Goal: Find contact information: Find contact information

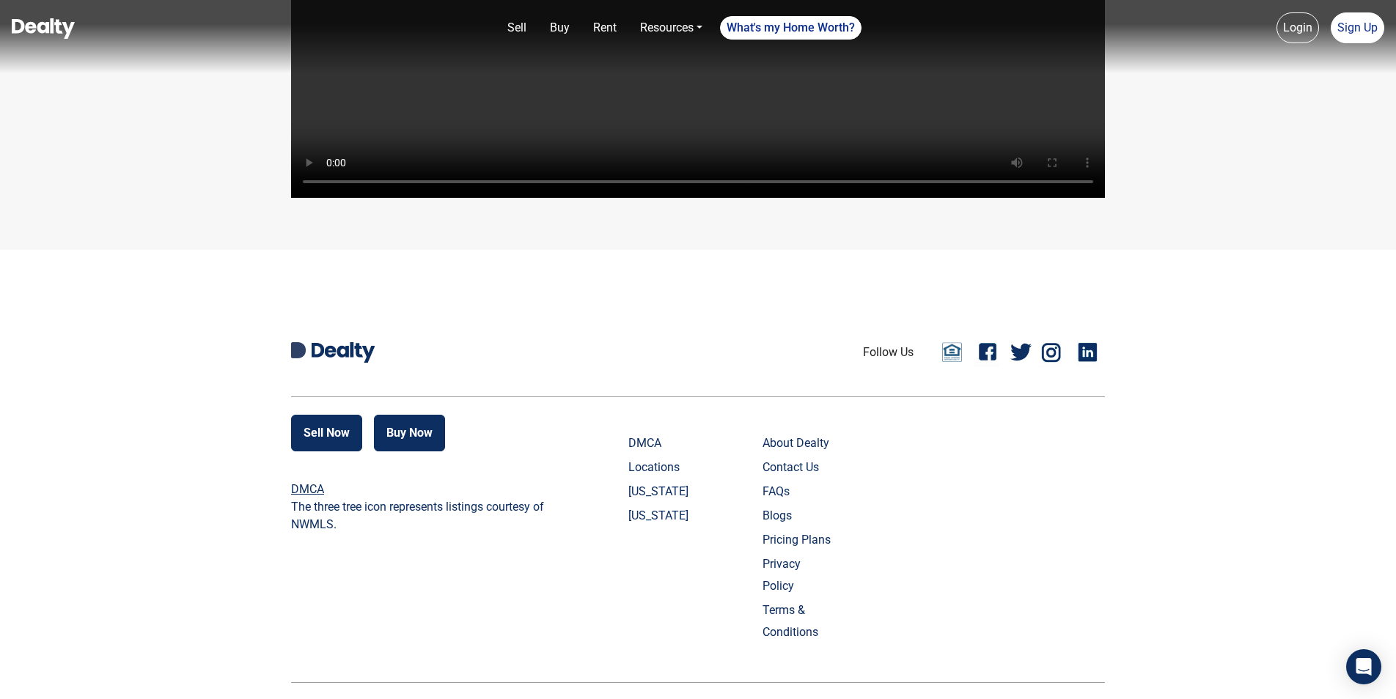
scroll to position [3477, 0]
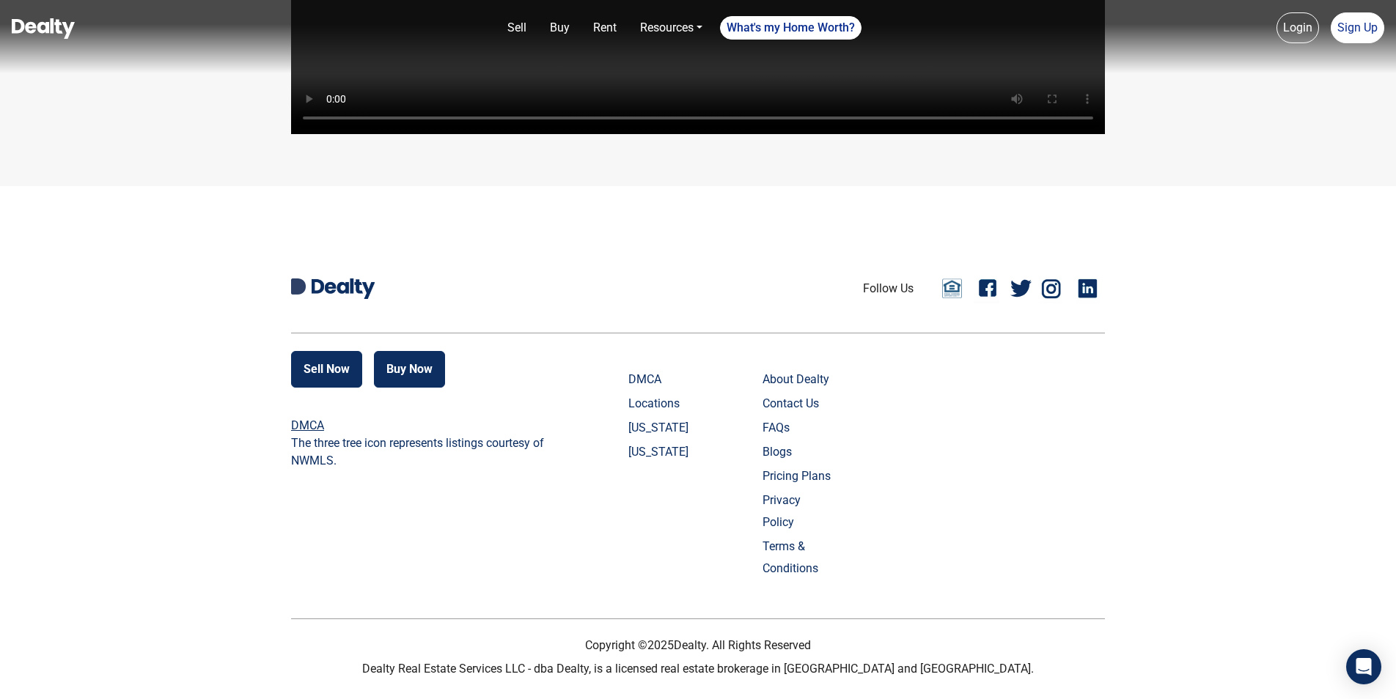
click at [671, 415] on link "Locations" at bounding box center [664, 404] width 73 height 22
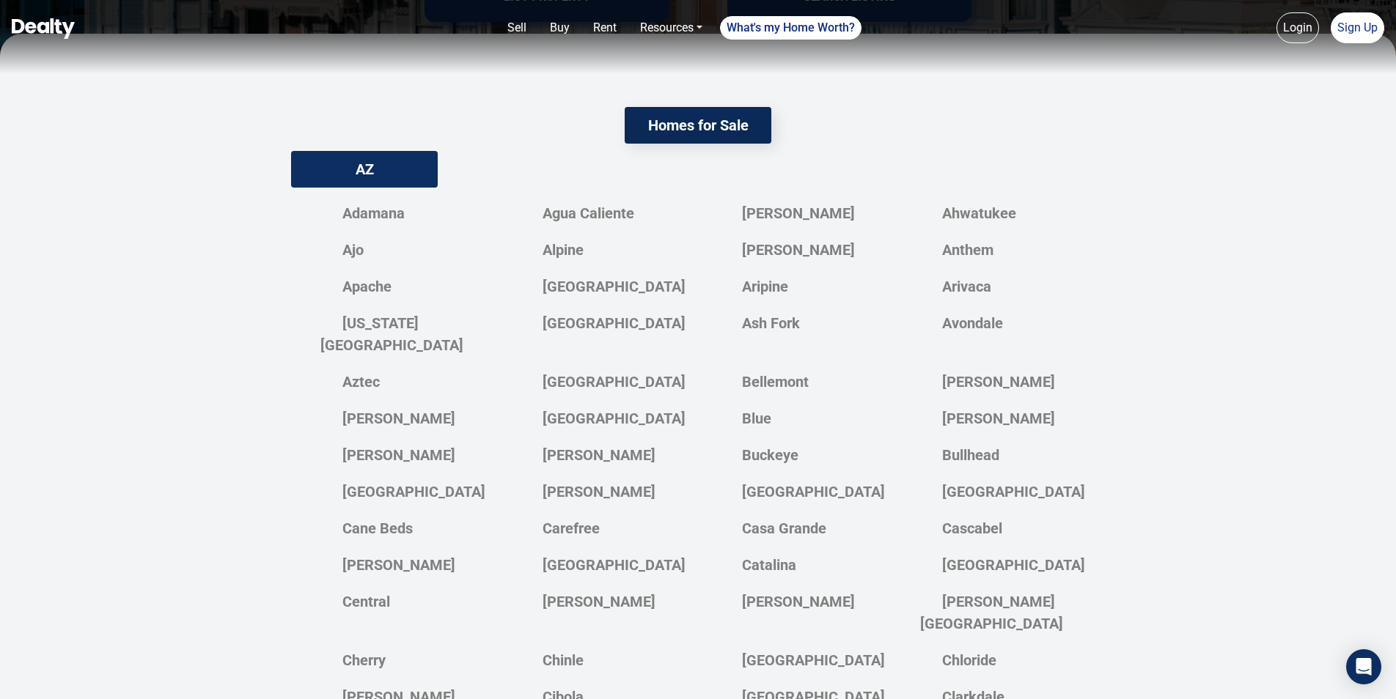
scroll to position [440, 0]
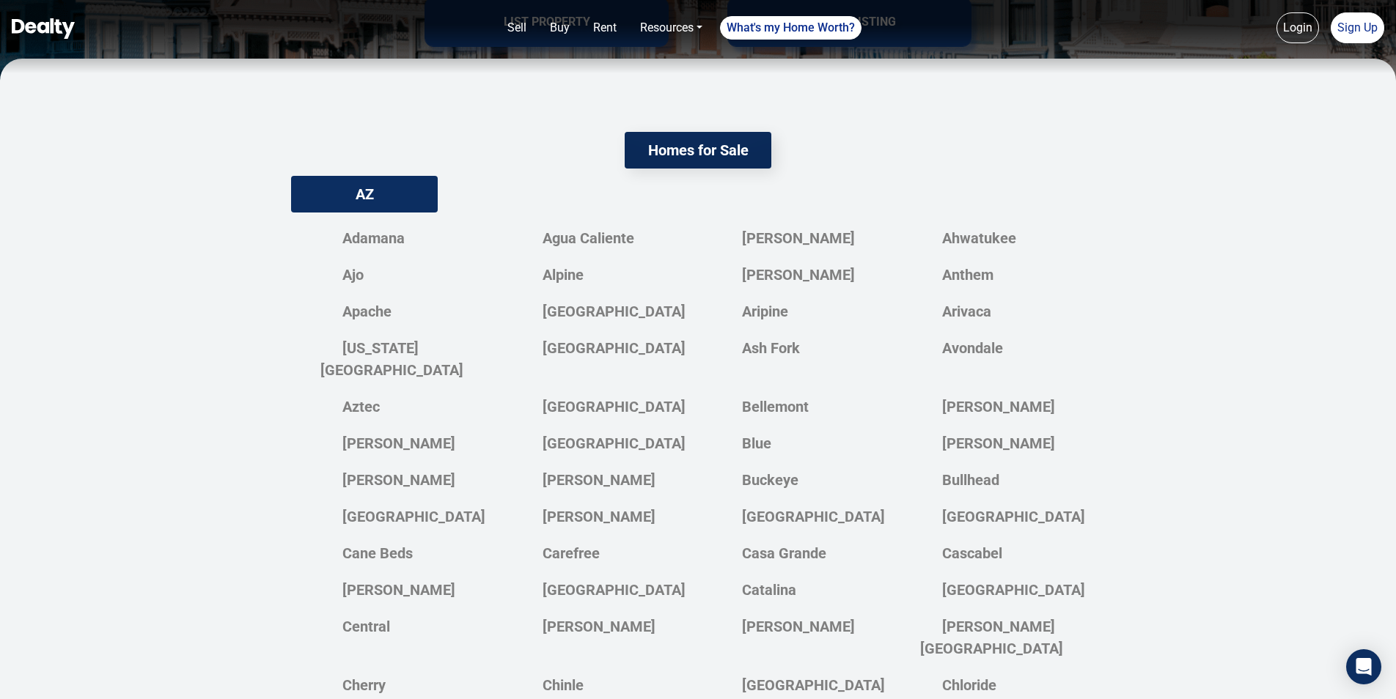
click at [383, 202] on div "AZ" at bounding box center [364, 194] width 147 height 37
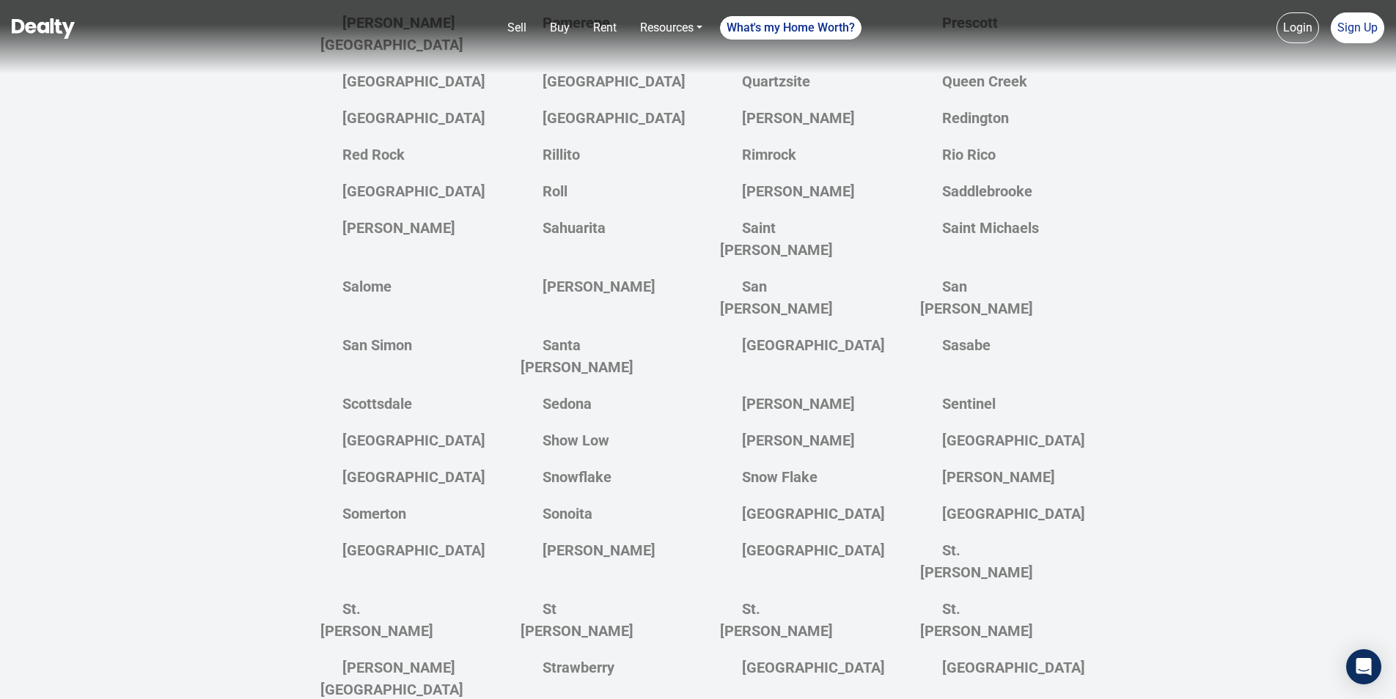
scroll to position [3904, 0]
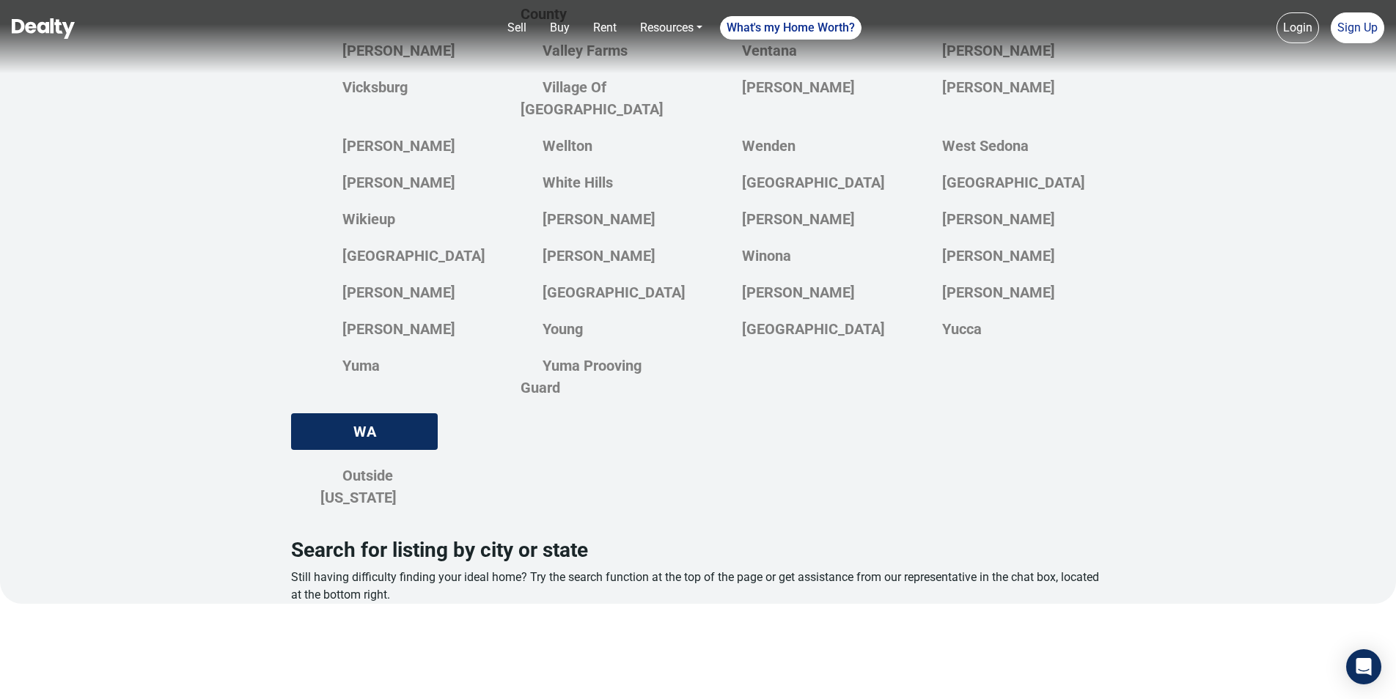
drag, startPoint x: 672, startPoint y: 290, endPoint x: 671, endPoint y: 612, distance: 321.8
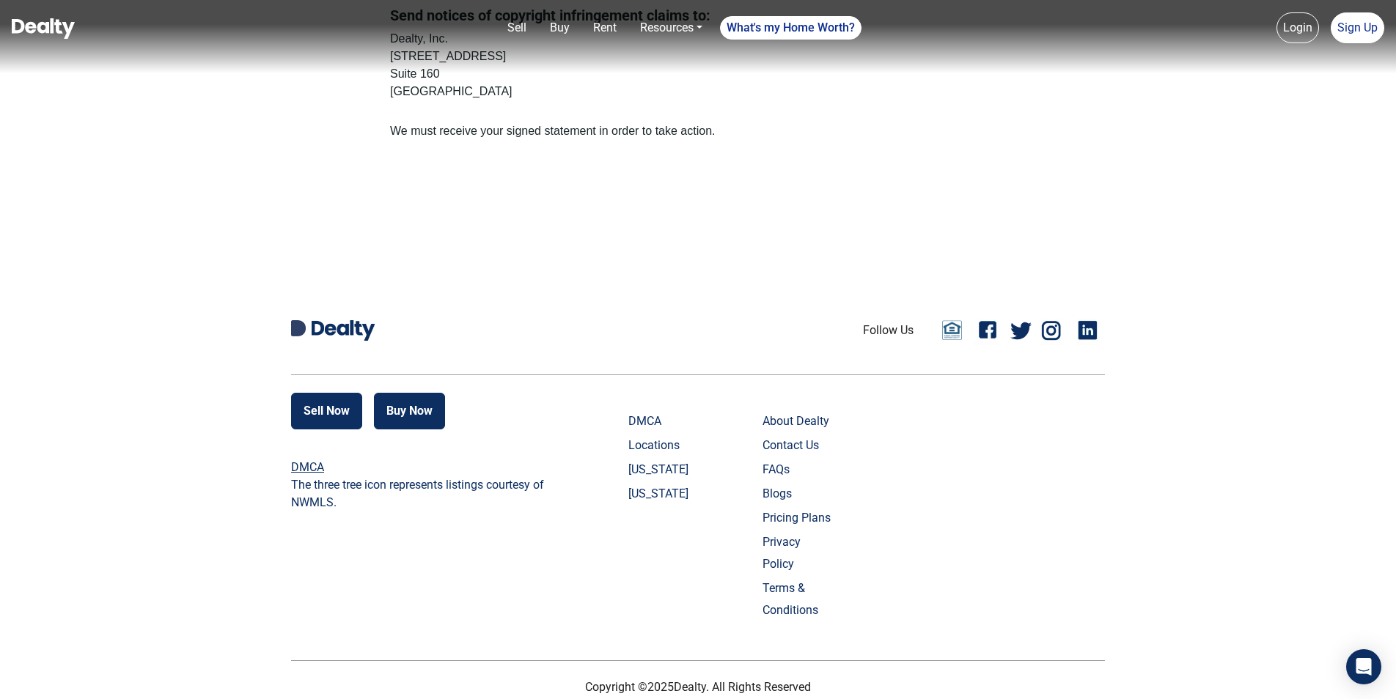
drag, startPoint x: 843, startPoint y: 399, endPoint x: 831, endPoint y: 551, distance: 152.2
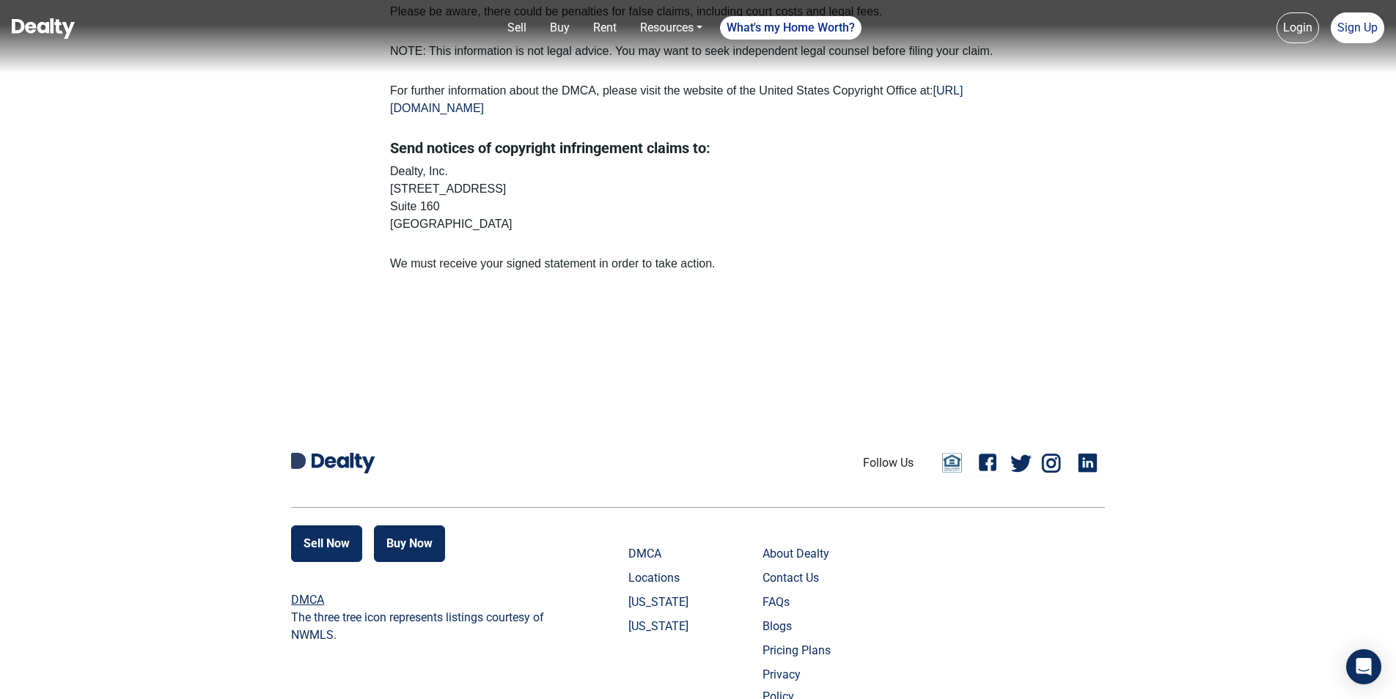
scroll to position [322, 0]
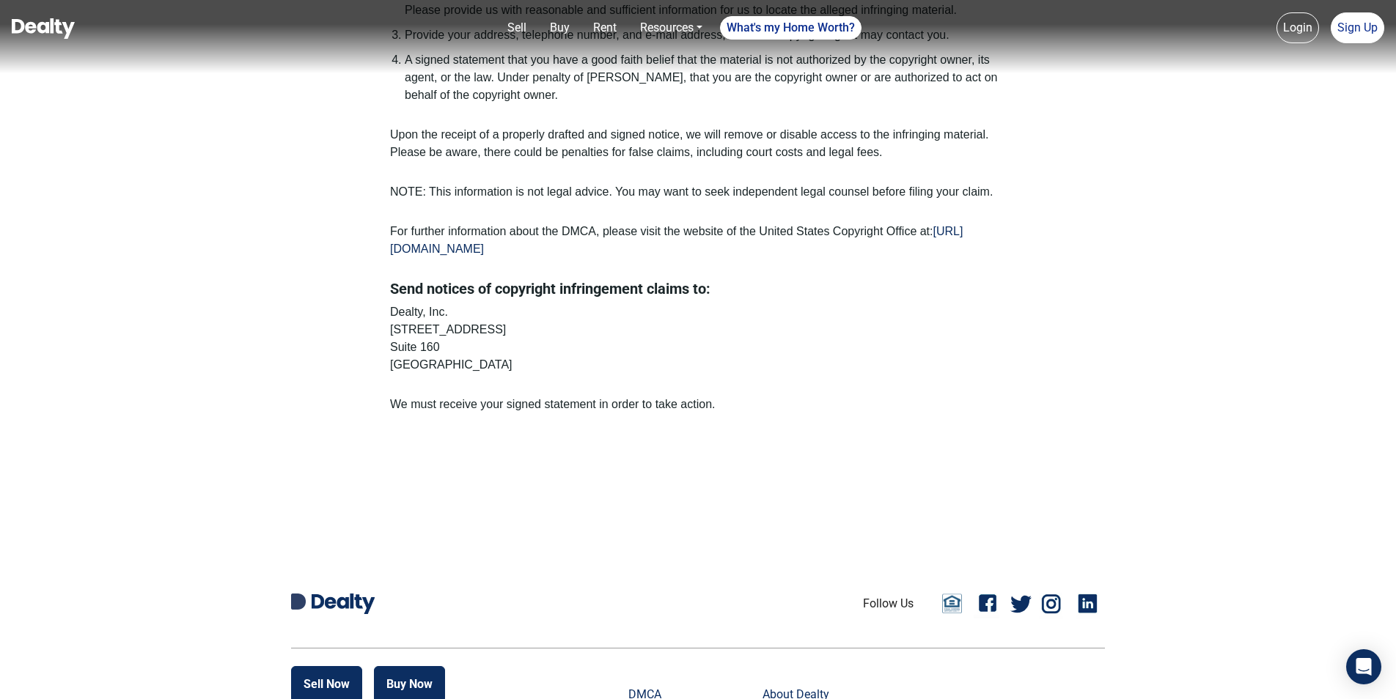
drag, startPoint x: 390, startPoint y: 327, endPoint x: 509, endPoint y: 360, distance: 123.2
click at [509, 360] on p "Dealty, Inc. [STREET_ADDRESS]" at bounding box center [698, 338] width 616 height 70
copy p "[STREET_ADDRESS]"
